Goal: Information Seeking & Learning: Learn about a topic

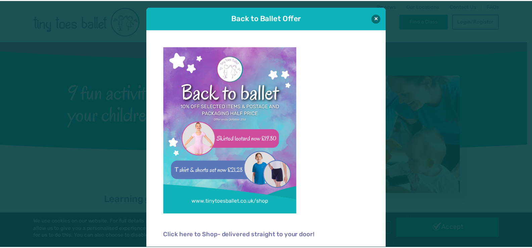
scroll to position [8, 0]
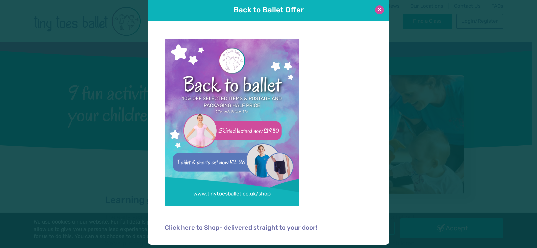
click at [379, 10] on button at bounding box center [379, 9] width 9 height 9
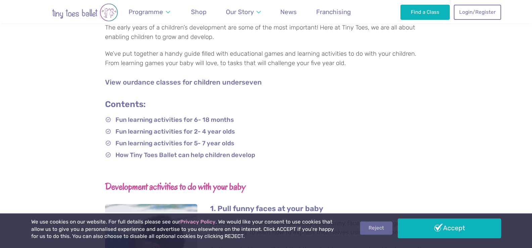
scroll to position [202, 0]
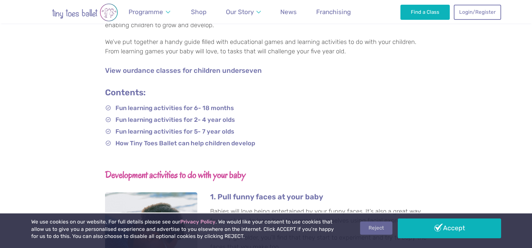
click at [381, 231] on link "Reject" at bounding box center [376, 228] width 32 height 13
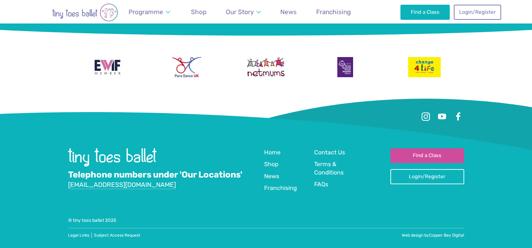
scroll to position [1418, 0]
